Goal: Information Seeking & Learning: Learn about a topic

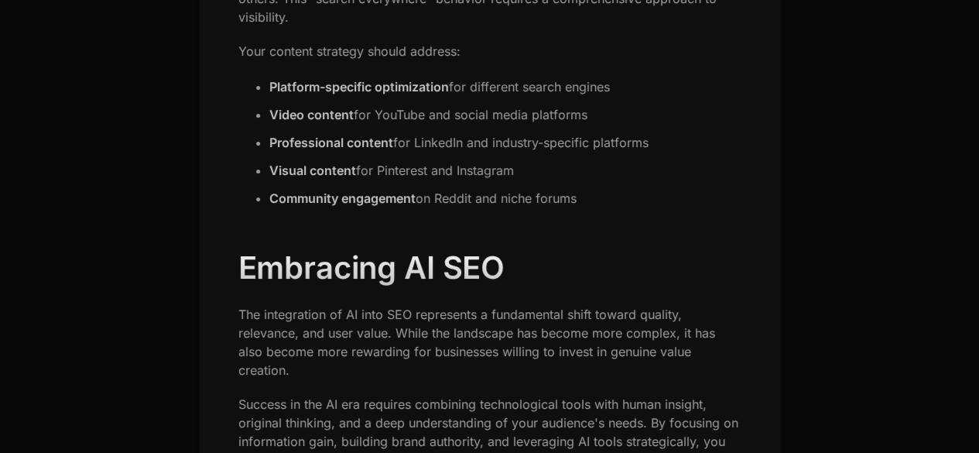
scroll to position [5663, 0]
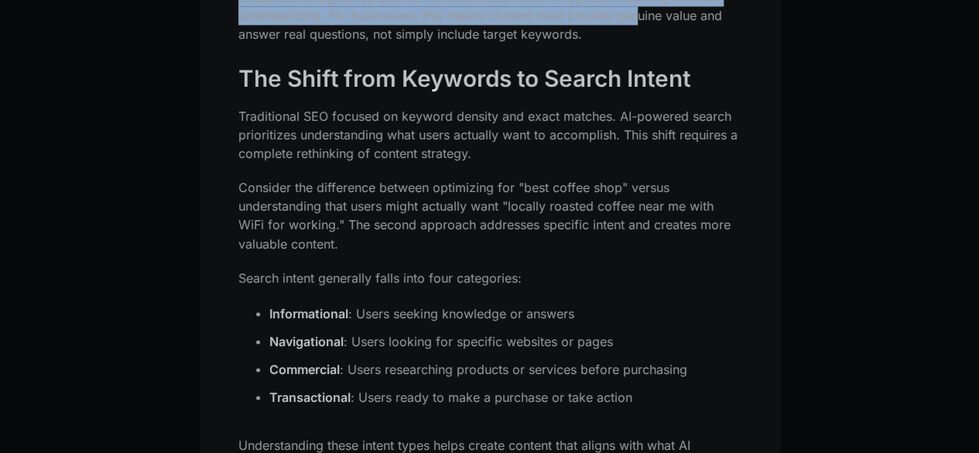
scroll to position [1303, 0]
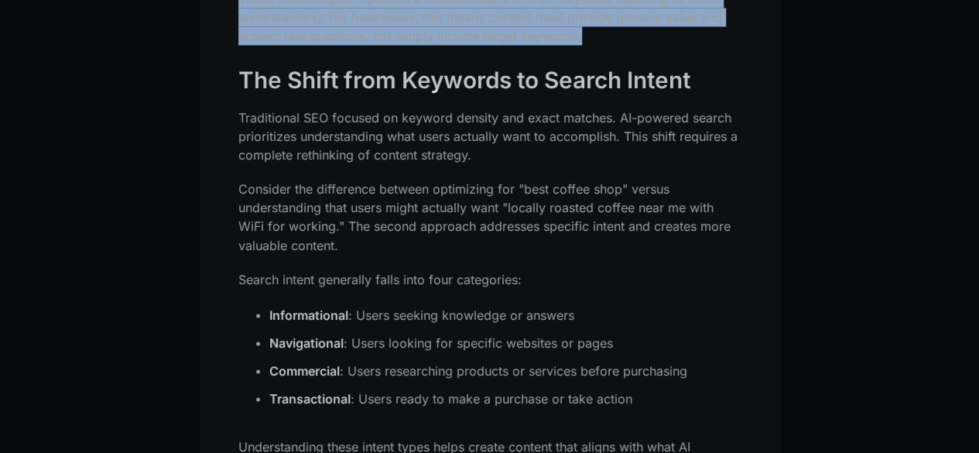
drag, startPoint x: 238, startPoint y: 53, endPoint x: 584, endPoint y: 37, distance: 346.3
type textarea "**********"
copy div "Loremipsum dolorsitamet con adipiscingeli seddoei tem incidi utlabor etdolor, m…"
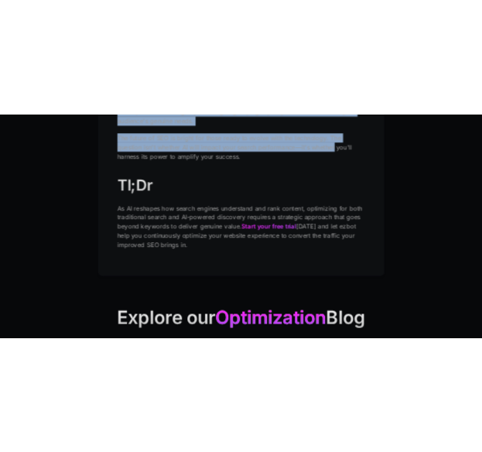
scroll to position [6217, 0]
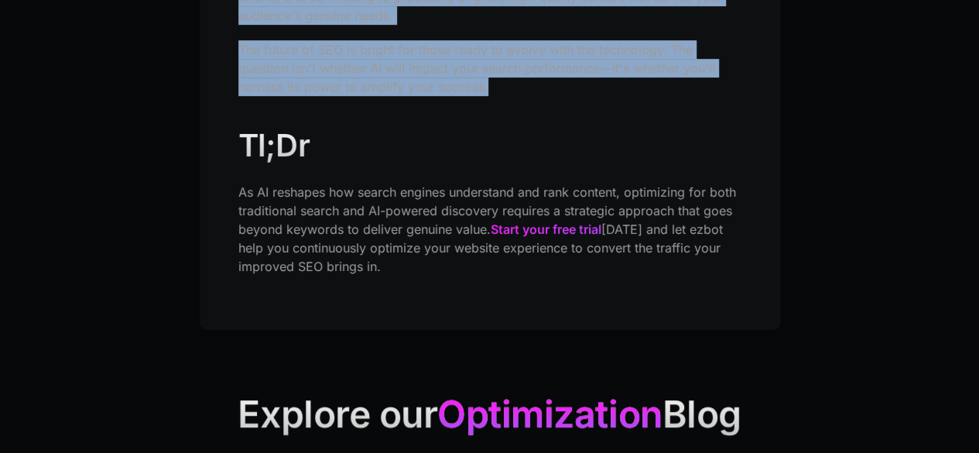
drag, startPoint x: 238, startPoint y: 57, endPoint x: 502, endPoint y: 81, distance: 265.1
copy div "The Shift from Keywords to Search Intent Traditional SEO focused on keyword den…"
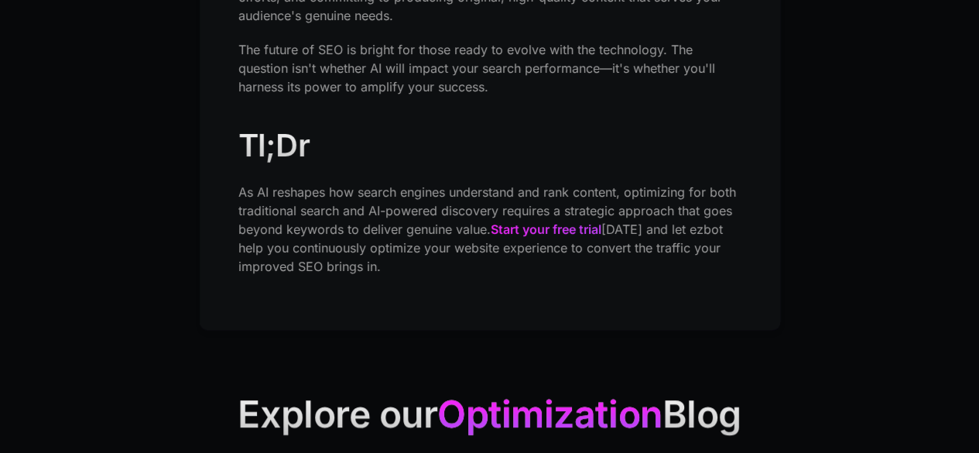
click at [532, 132] on h2 "Tl;Dr" at bounding box center [489, 145] width 503 height 37
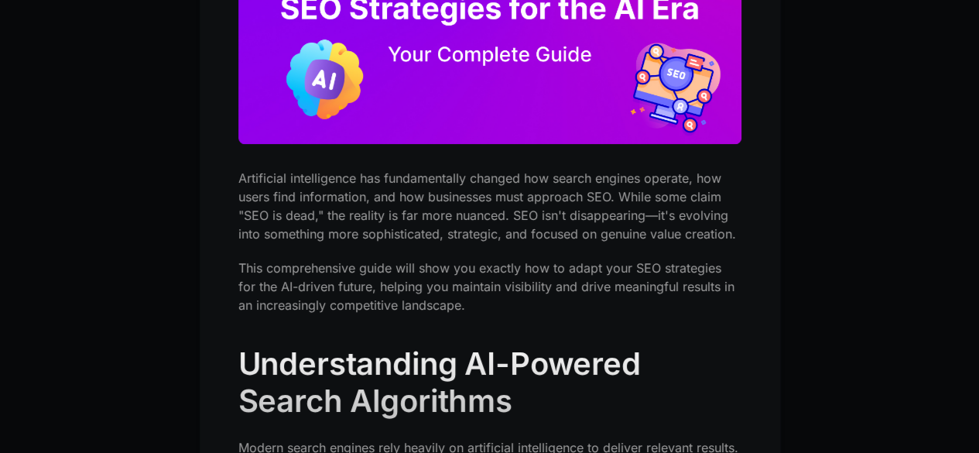
scroll to position [520, 0]
